Goal: Find specific page/section: Find specific page/section

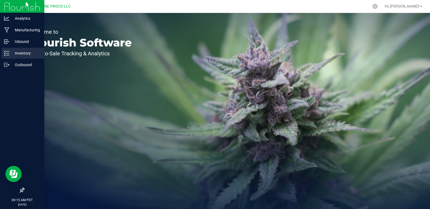
click at [8, 53] on icon at bounding box center [6, 53] width 5 height 5
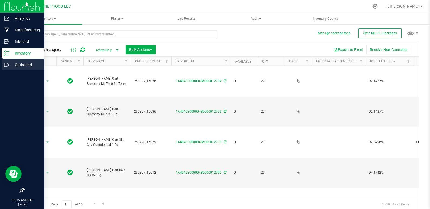
click at [11, 63] on p "Outbound" at bounding box center [25, 65] width 32 height 6
